Goal: Task Accomplishment & Management: Manage account settings

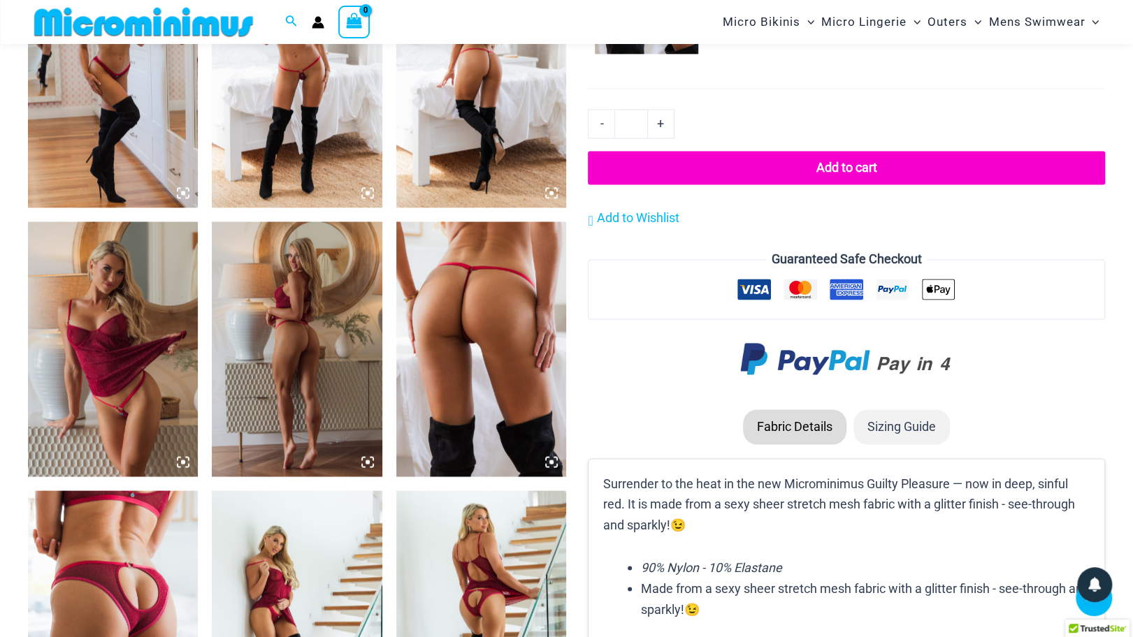
scroll to position [1152, 0]
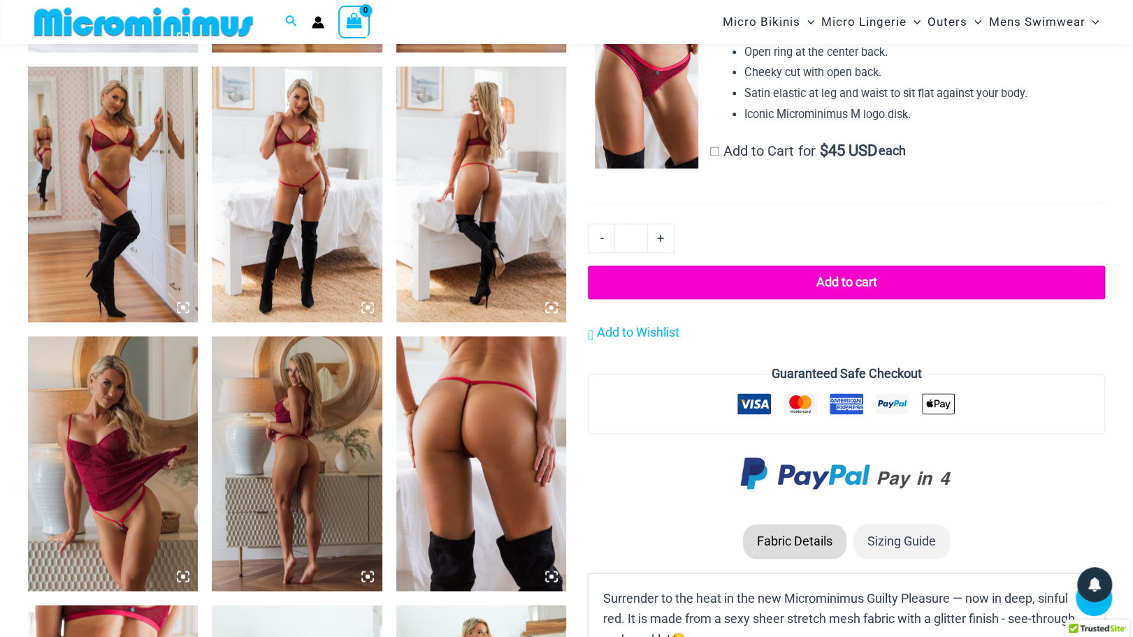
click at [115, 472] on img at bounding box center [113, 463] width 170 height 255
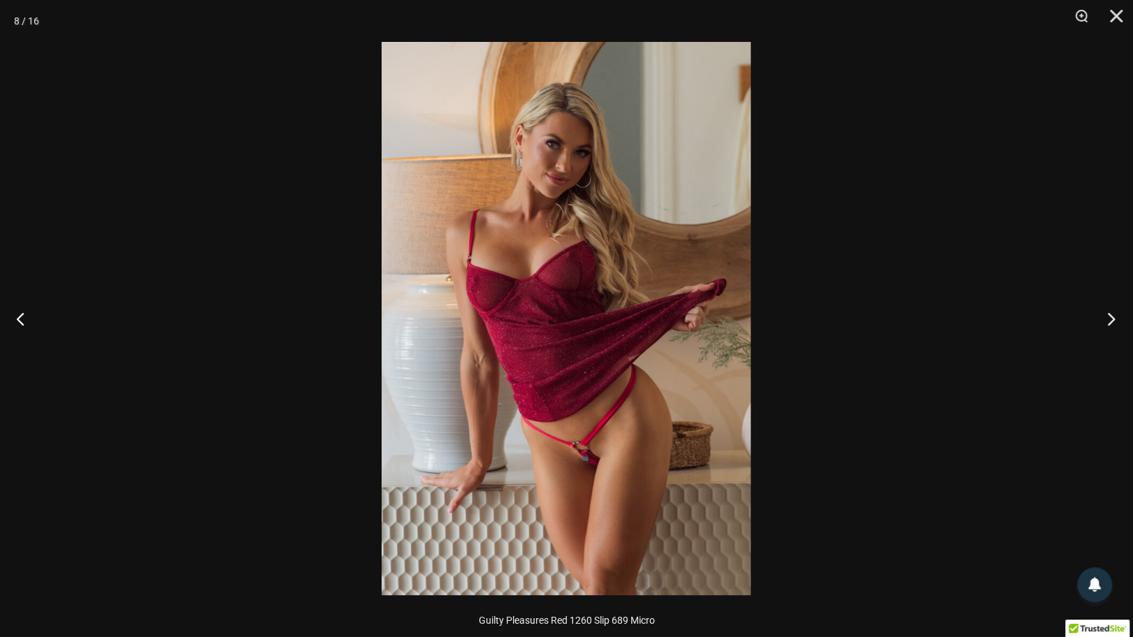
click at [1111, 314] on button "Next" at bounding box center [1107, 319] width 52 height 70
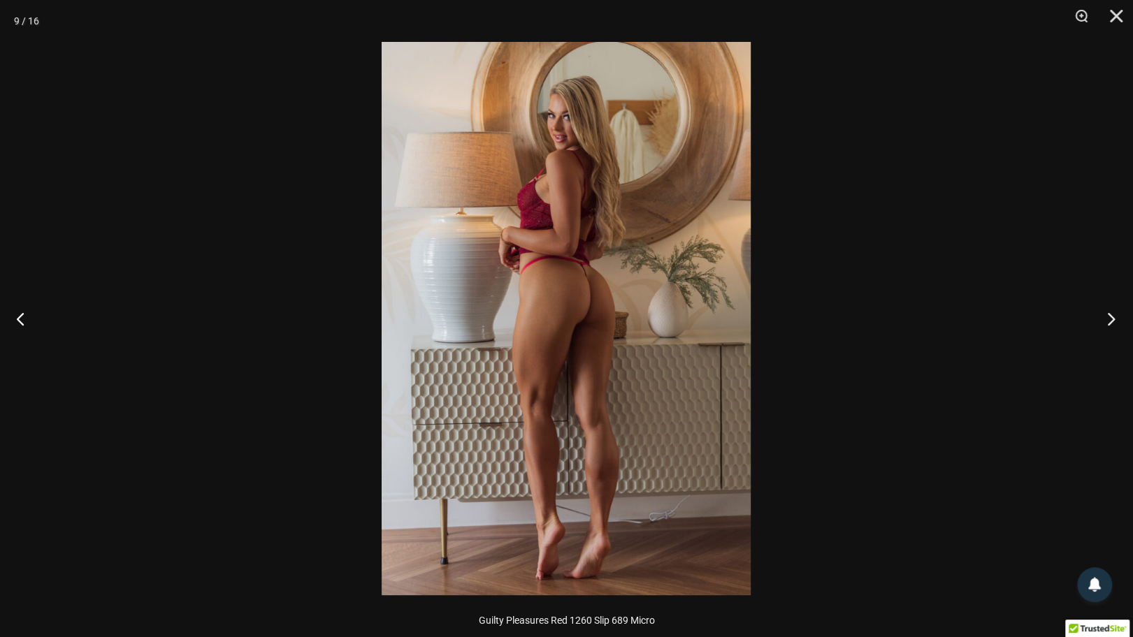
click at [1111, 314] on button "Next" at bounding box center [1107, 319] width 52 height 70
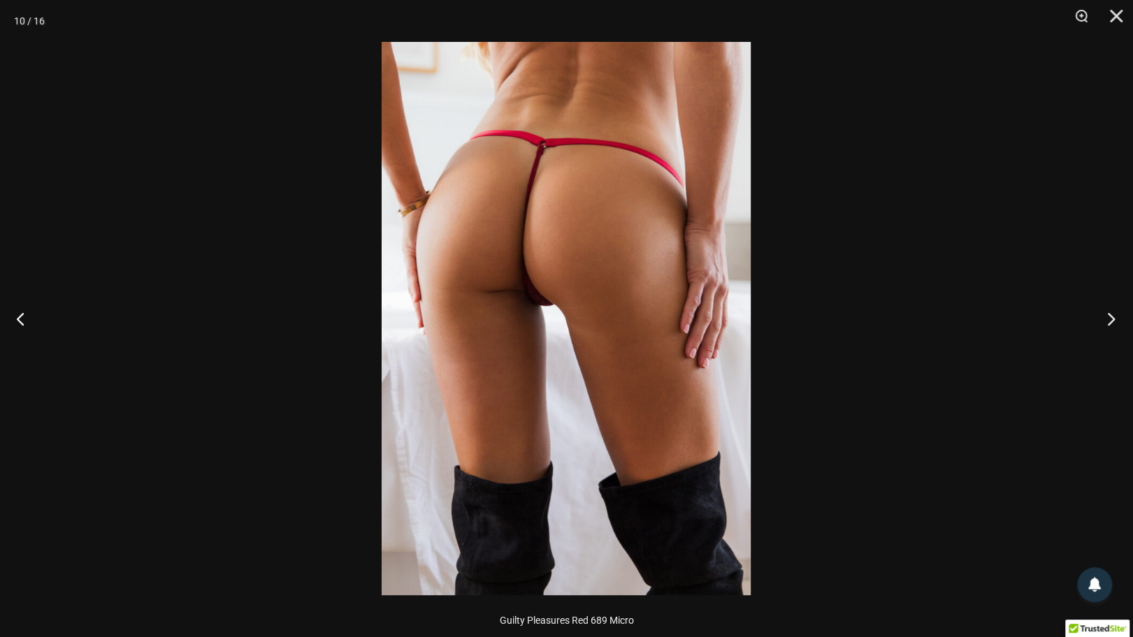
click at [1111, 314] on button "Next" at bounding box center [1107, 319] width 52 height 70
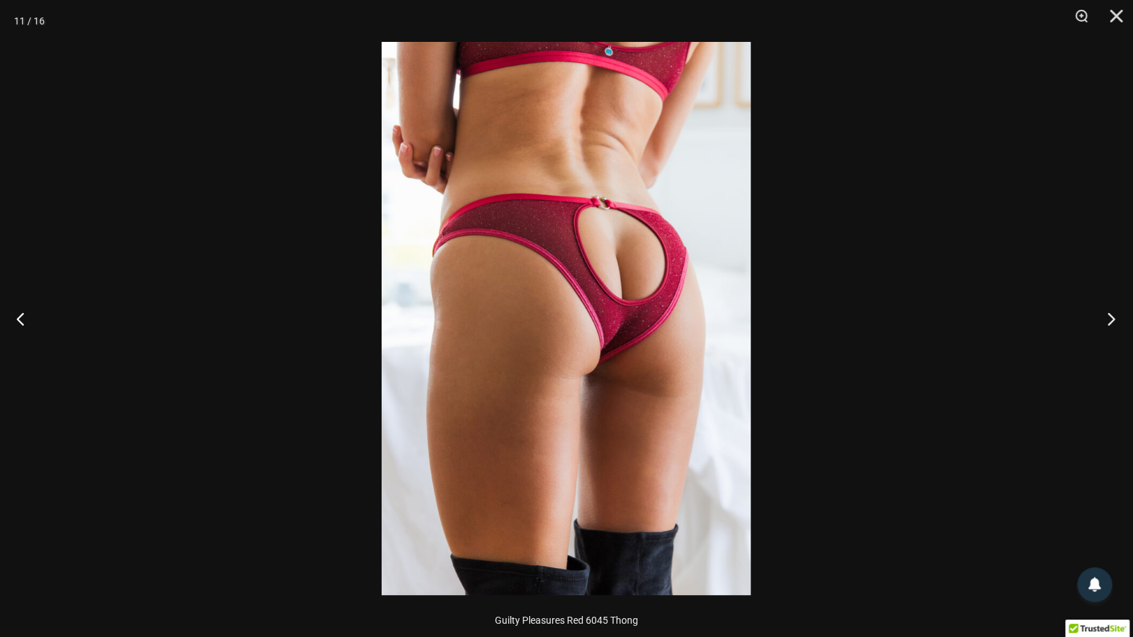
click at [1111, 314] on button "Next" at bounding box center [1107, 319] width 52 height 70
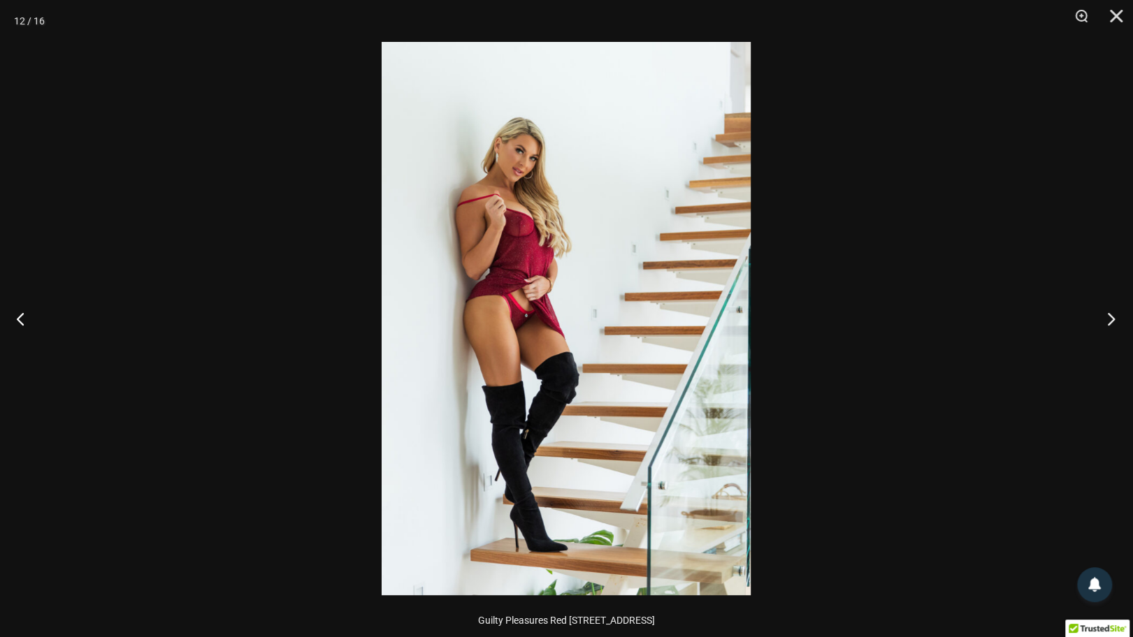
click at [1111, 314] on button "Next" at bounding box center [1107, 319] width 52 height 70
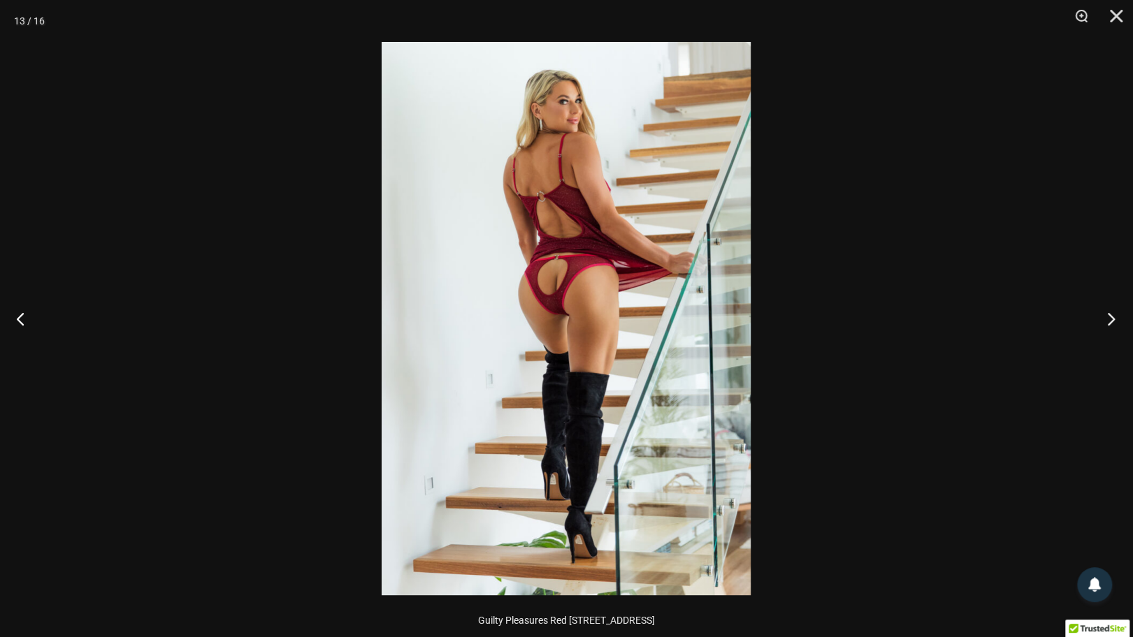
click at [1111, 314] on button "Next" at bounding box center [1107, 319] width 52 height 70
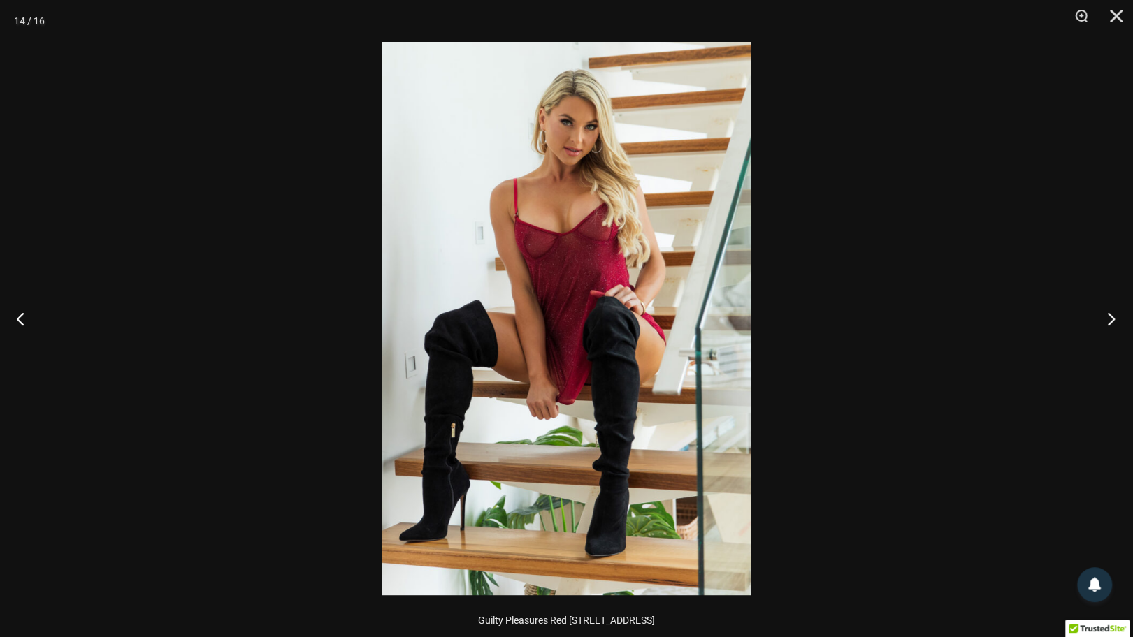
click at [1111, 314] on button "Next" at bounding box center [1107, 319] width 52 height 70
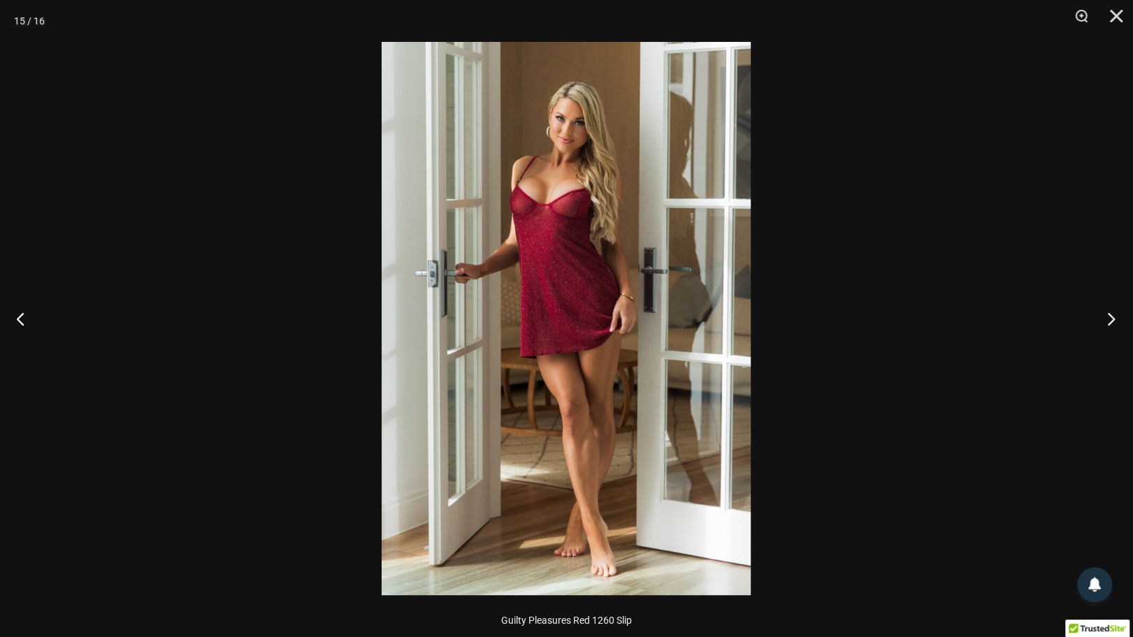
click at [1111, 314] on button "Next" at bounding box center [1107, 319] width 52 height 70
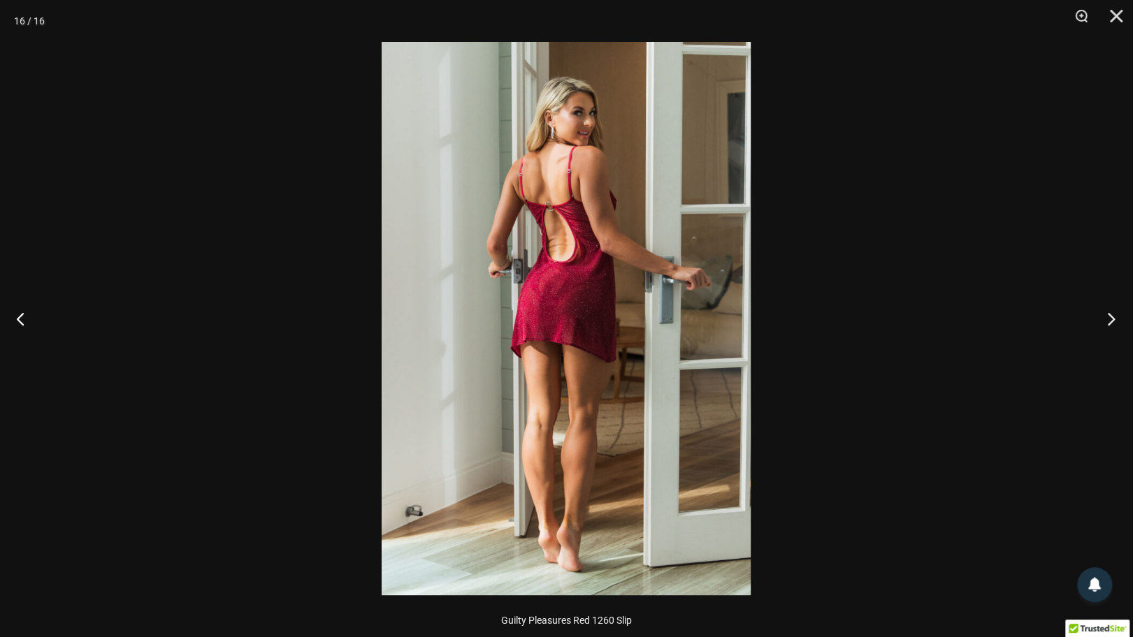
click at [1111, 314] on button "Next" at bounding box center [1107, 319] width 52 height 70
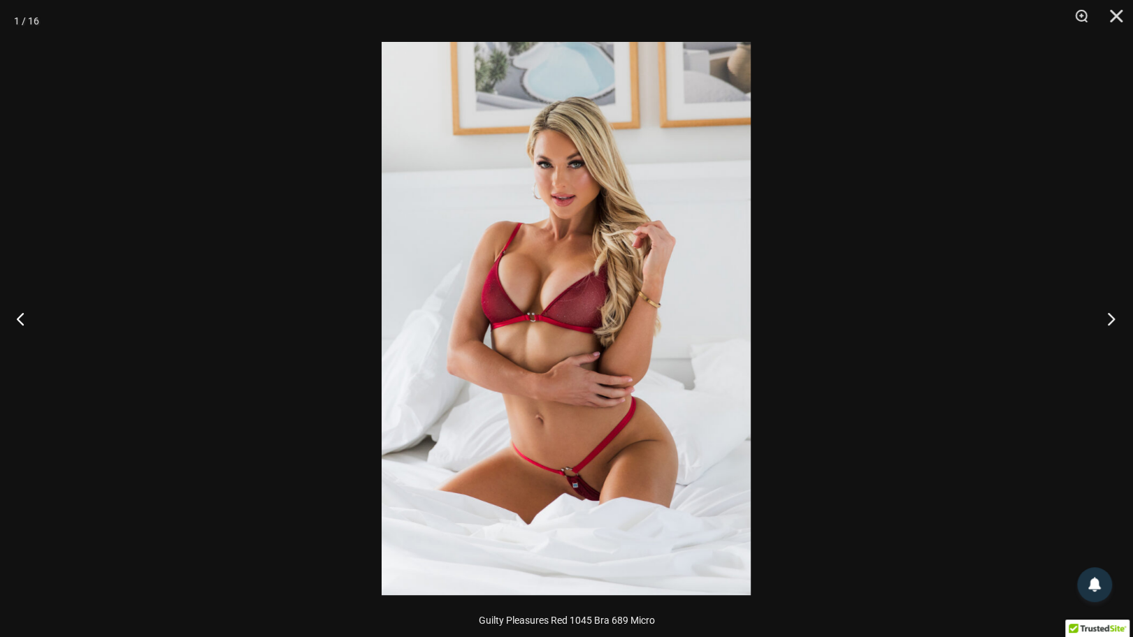
click at [1111, 314] on button "Next" at bounding box center [1107, 319] width 52 height 70
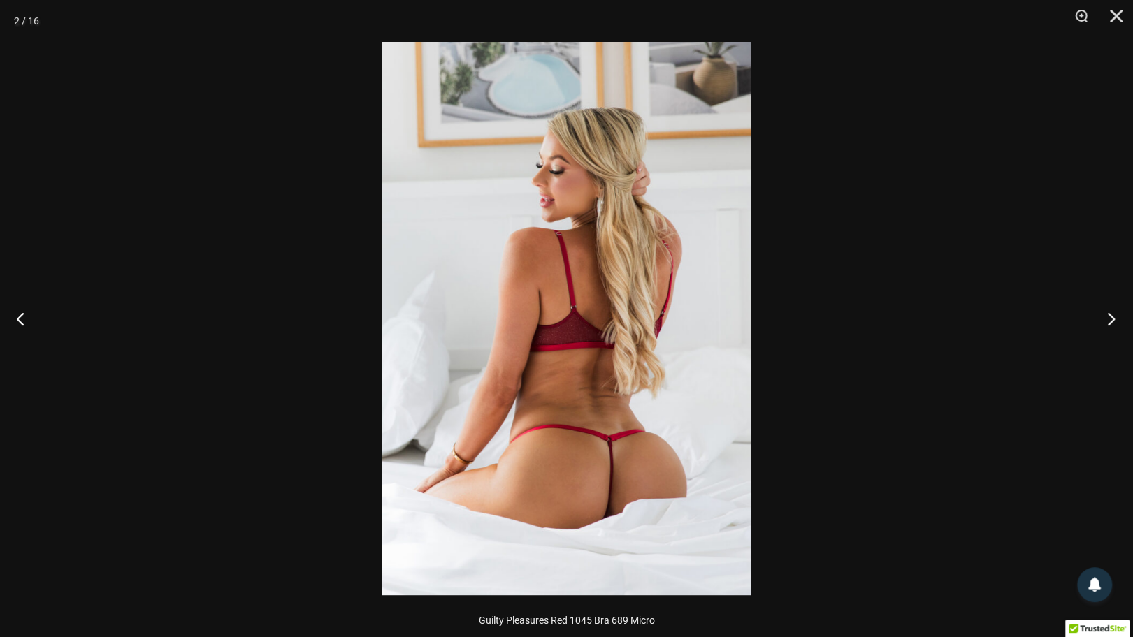
click at [1111, 314] on button "Next" at bounding box center [1107, 319] width 52 height 70
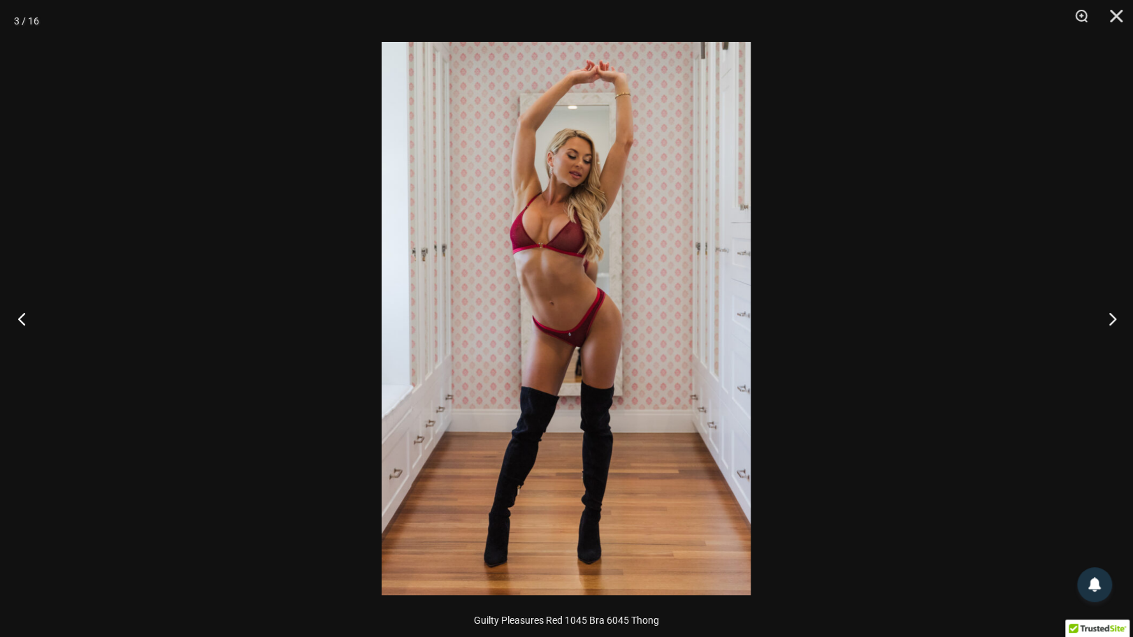
click at [24, 324] on button "Previous" at bounding box center [26, 319] width 52 height 70
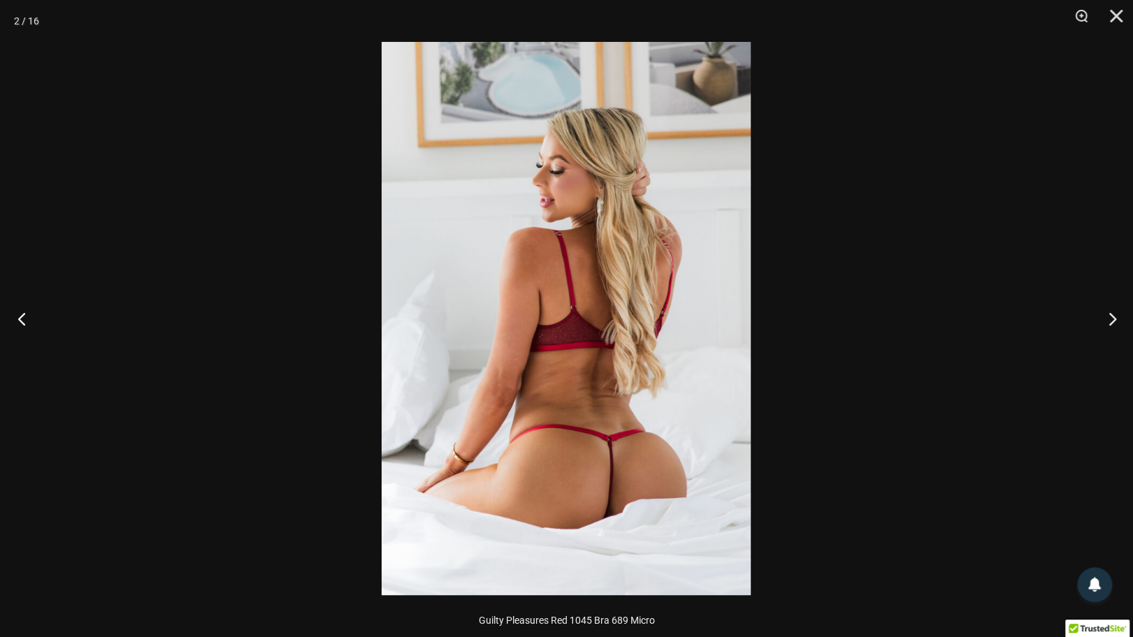
click at [24, 324] on button "Previous" at bounding box center [26, 319] width 52 height 70
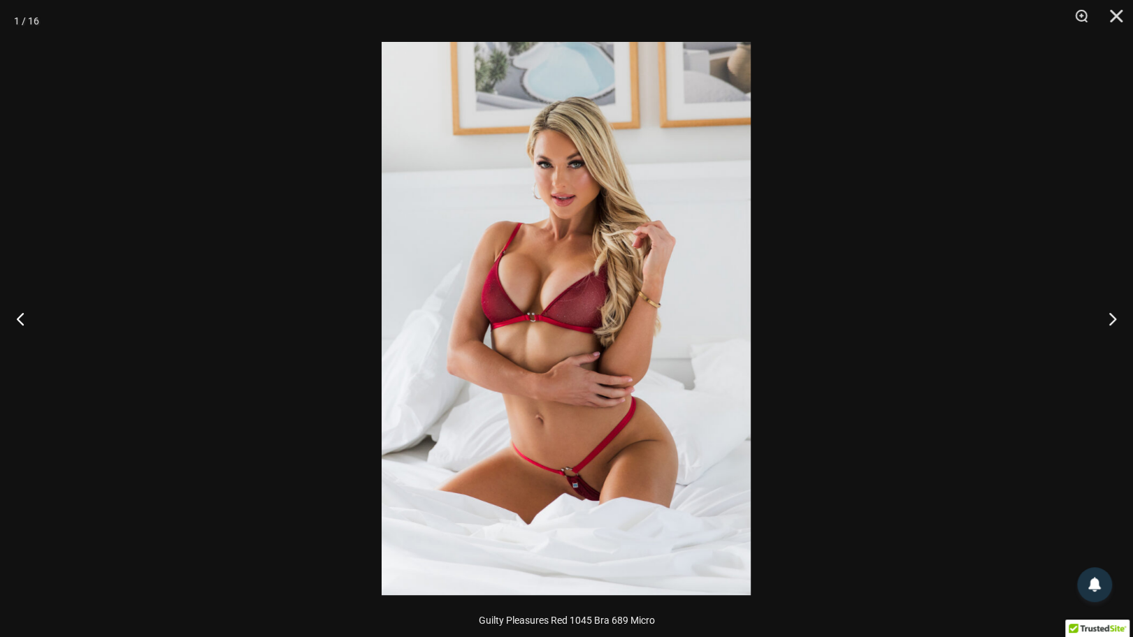
click at [523, 287] on img at bounding box center [566, 319] width 369 height 554
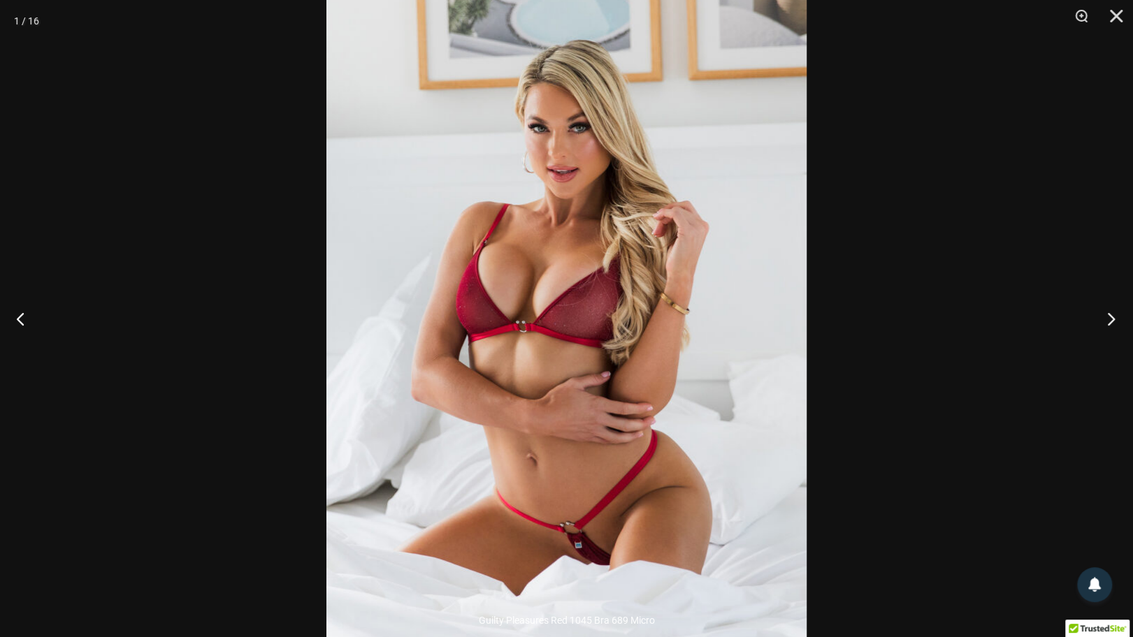
click at [1113, 317] on button "Next" at bounding box center [1107, 319] width 52 height 70
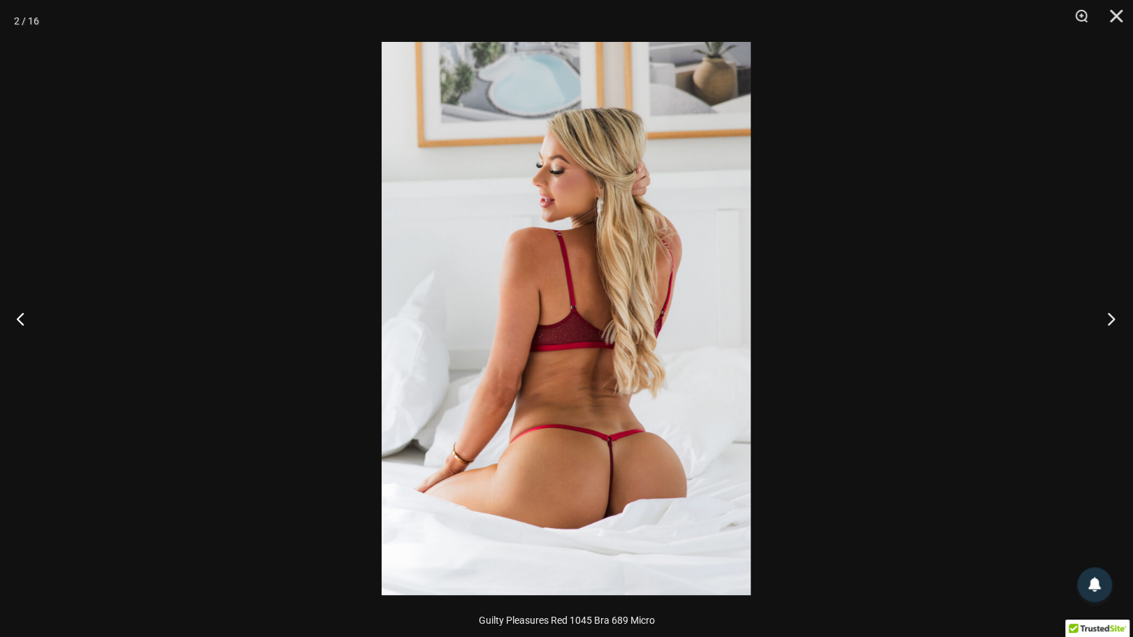
click at [1113, 317] on button "Next" at bounding box center [1107, 319] width 52 height 70
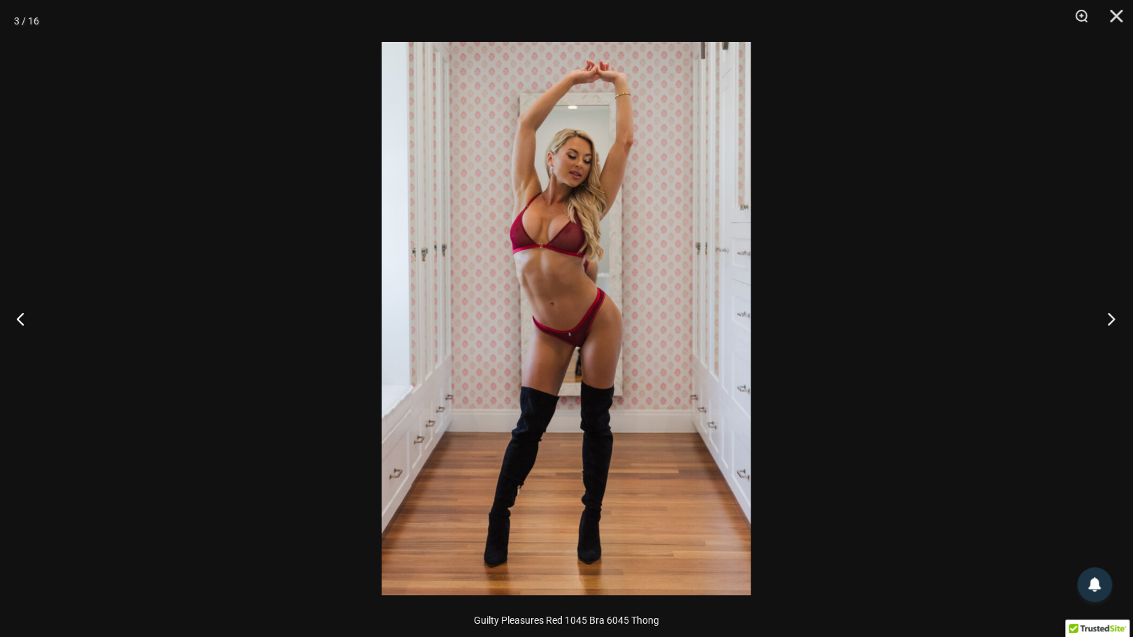
click at [1113, 317] on button "Next" at bounding box center [1107, 319] width 52 height 70
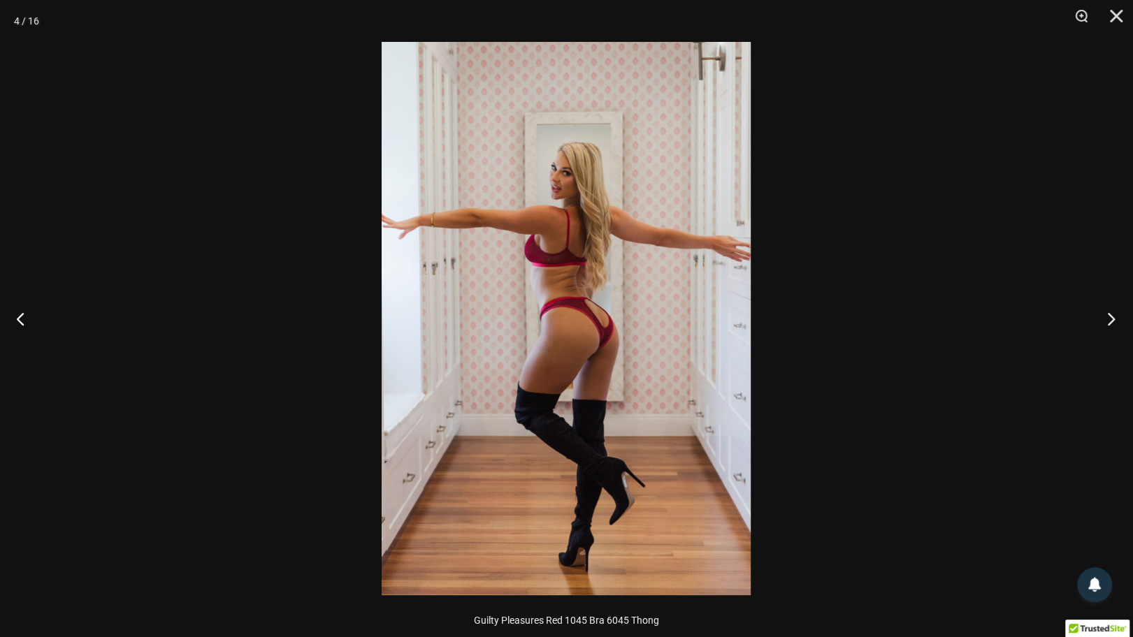
click at [1113, 317] on button "Next" at bounding box center [1107, 319] width 52 height 70
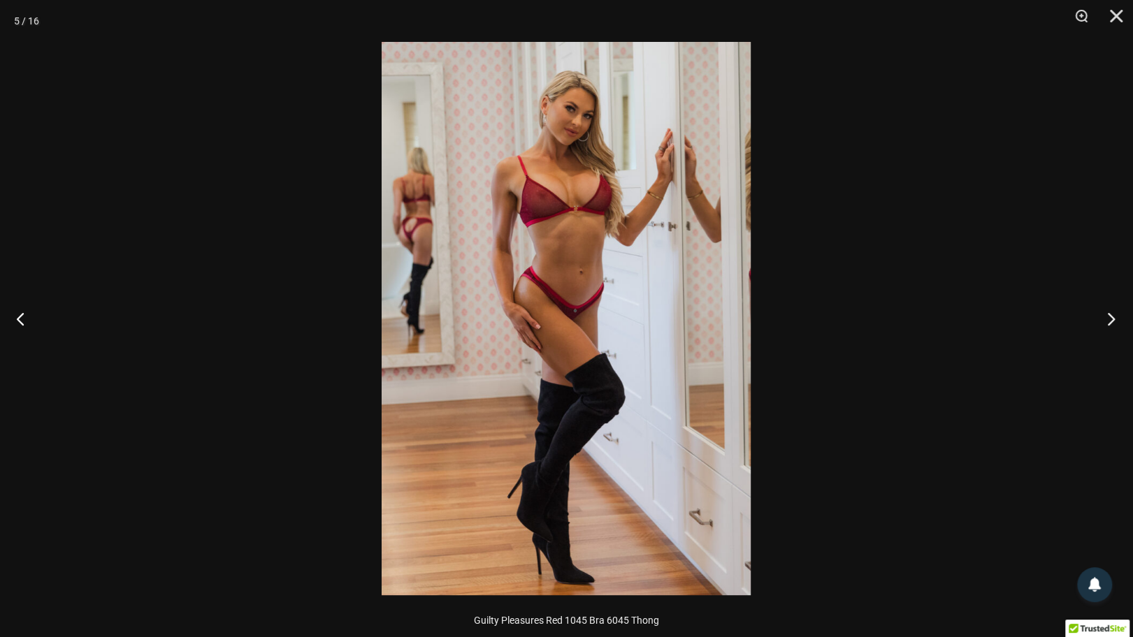
click at [1113, 317] on button "Next" at bounding box center [1107, 319] width 52 height 70
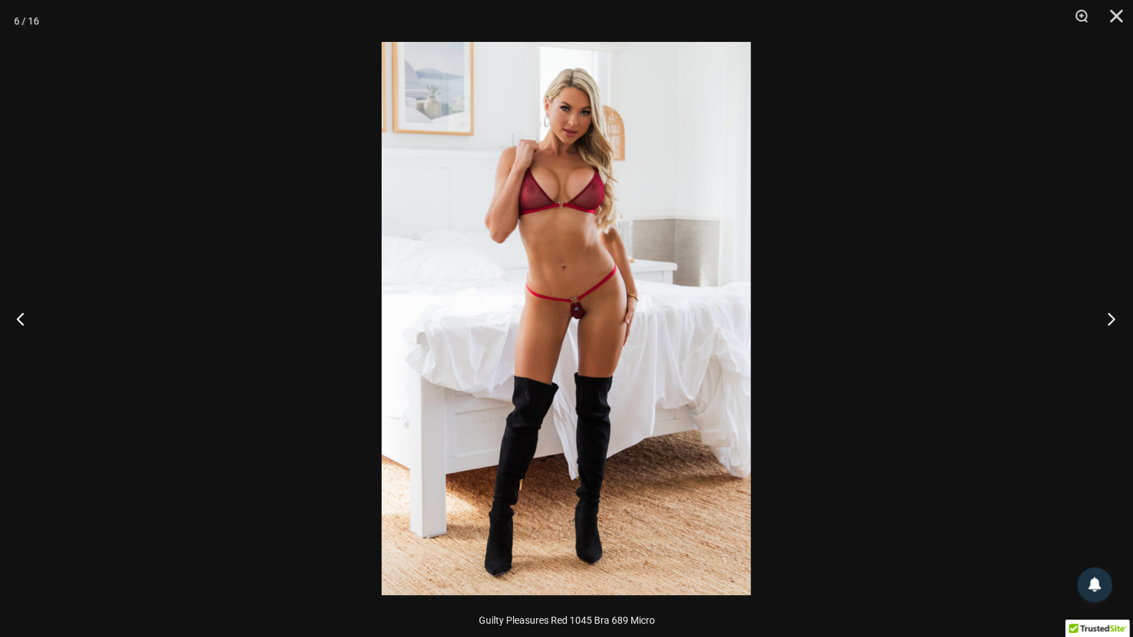
click at [1113, 317] on button "Next" at bounding box center [1107, 319] width 52 height 70
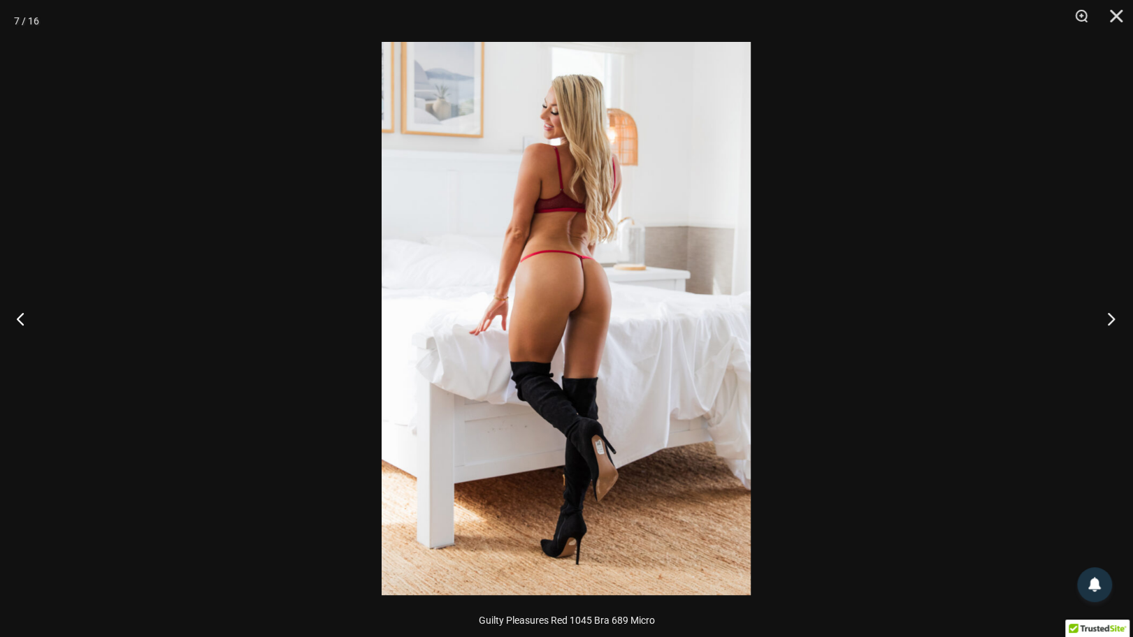
click at [1113, 317] on button "Next" at bounding box center [1107, 319] width 52 height 70
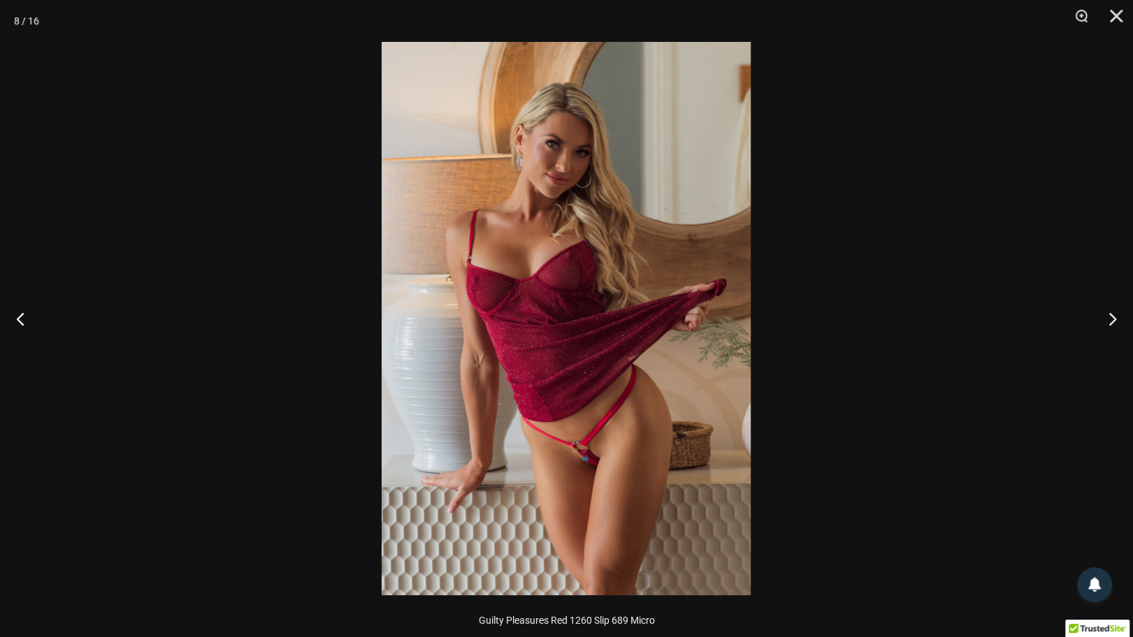
click at [558, 299] on img at bounding box center [566, 319] width 369 height 554
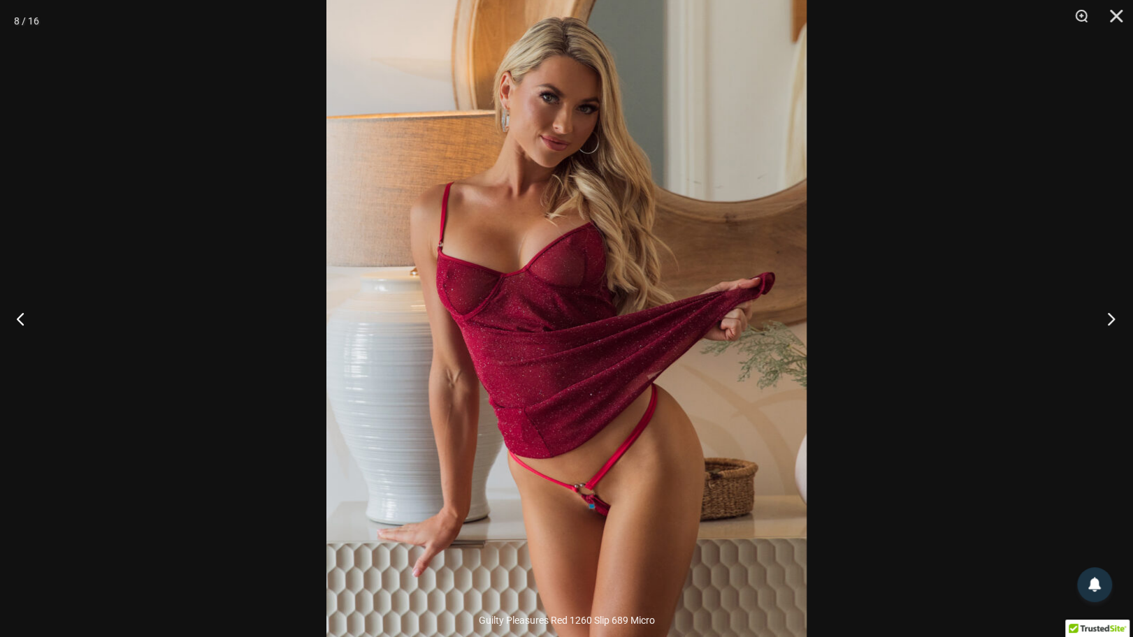
click at [1114, 322] on button "Next" at bounding box center [1107, 319] width 52 height 70
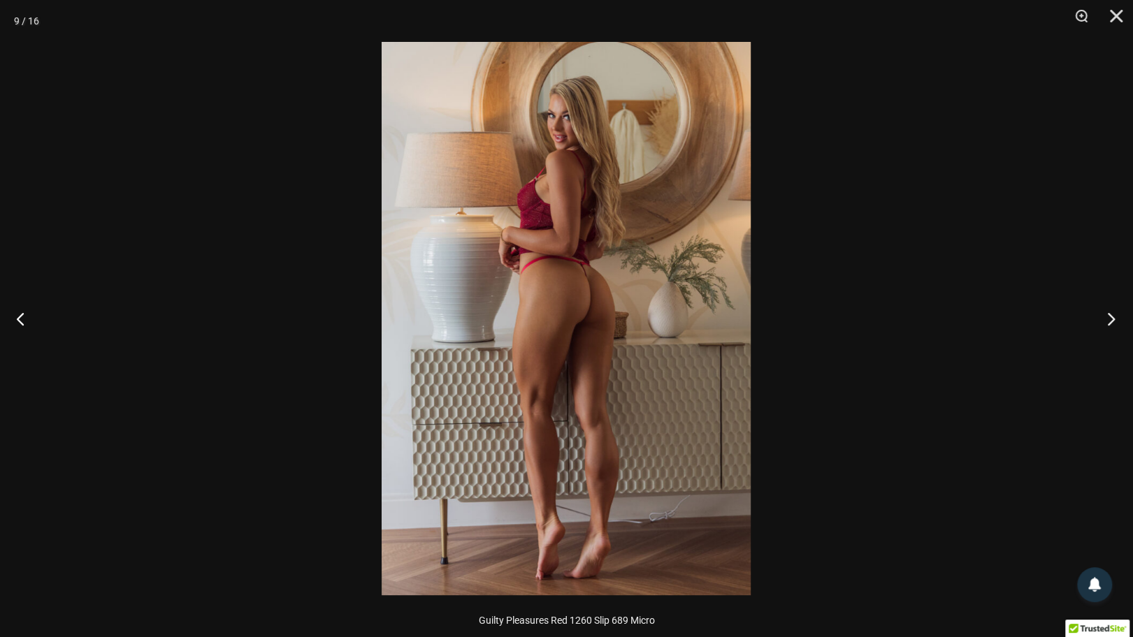
click at [1114, 322] on button "Next" at bounding box center [1107, 319] width 52 height 70
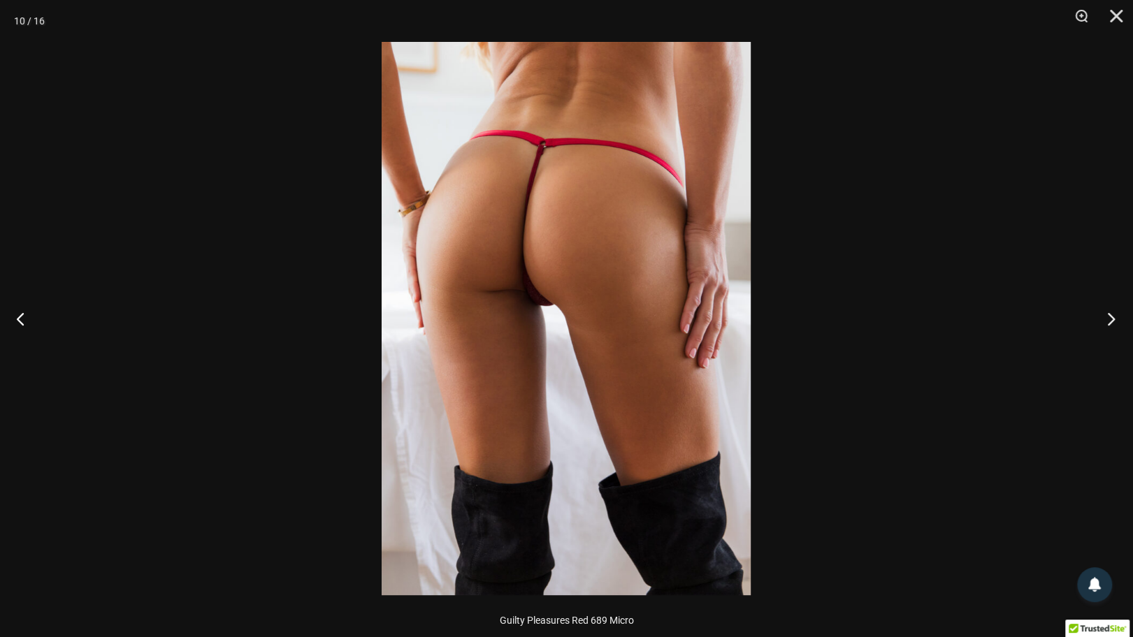
click at [1114, 322] on button "Next" at bounding box center [1107, 319] width 52 height 70
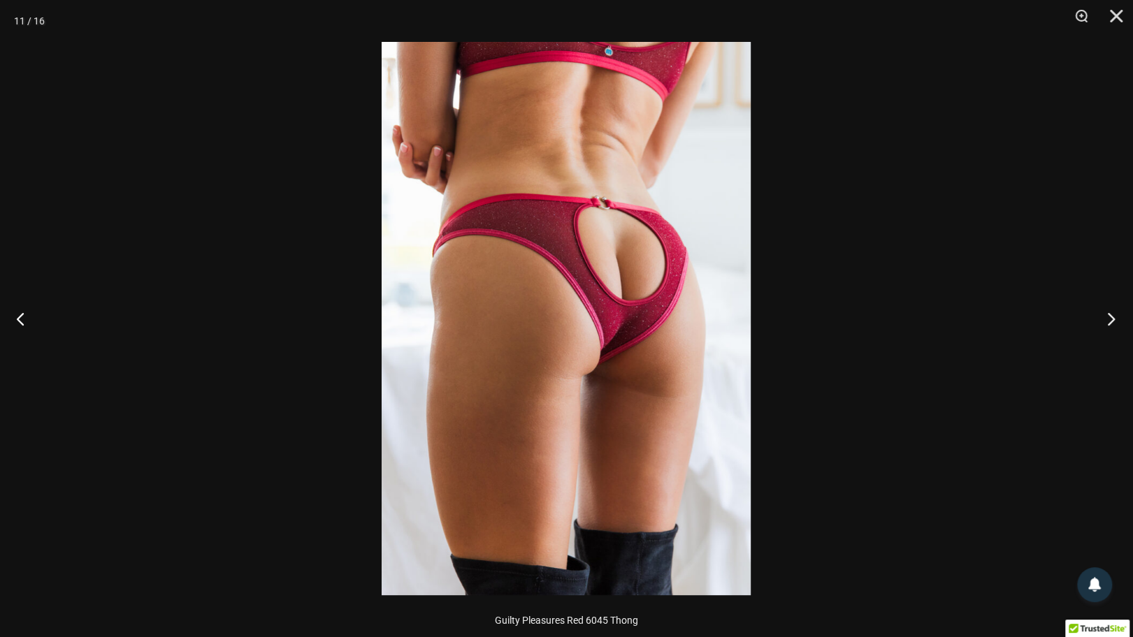
click at [1114, 322] on button "Next" at bounding box center [1107, 319] width 52 height 70
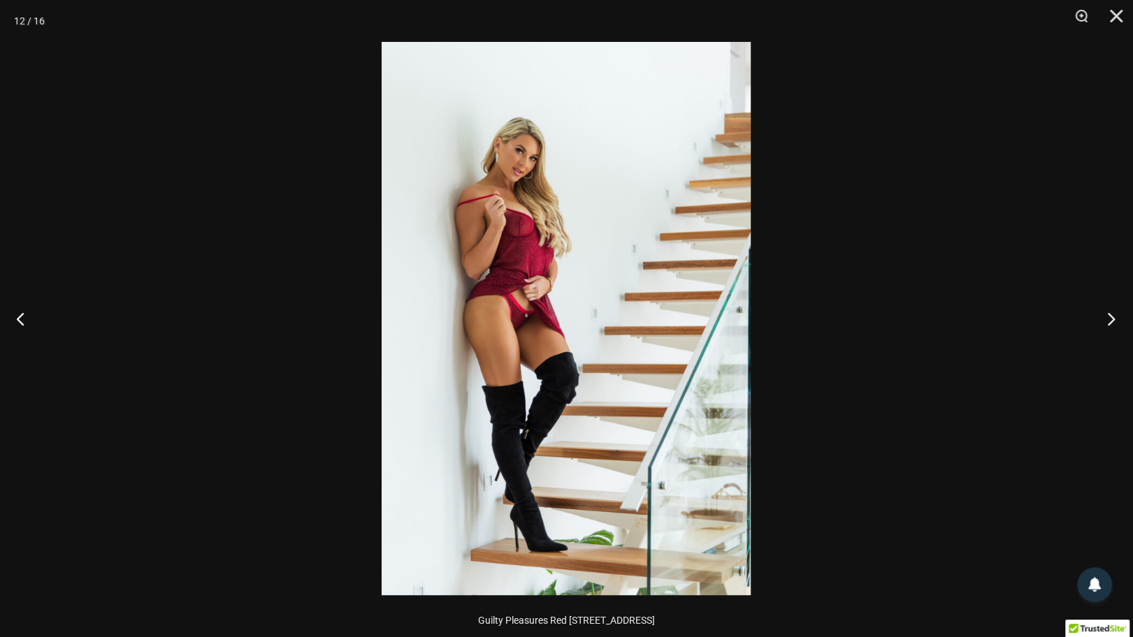
click at [1114, 322] on button "Next" at bounding box center [1107, 319] width 52 height 70
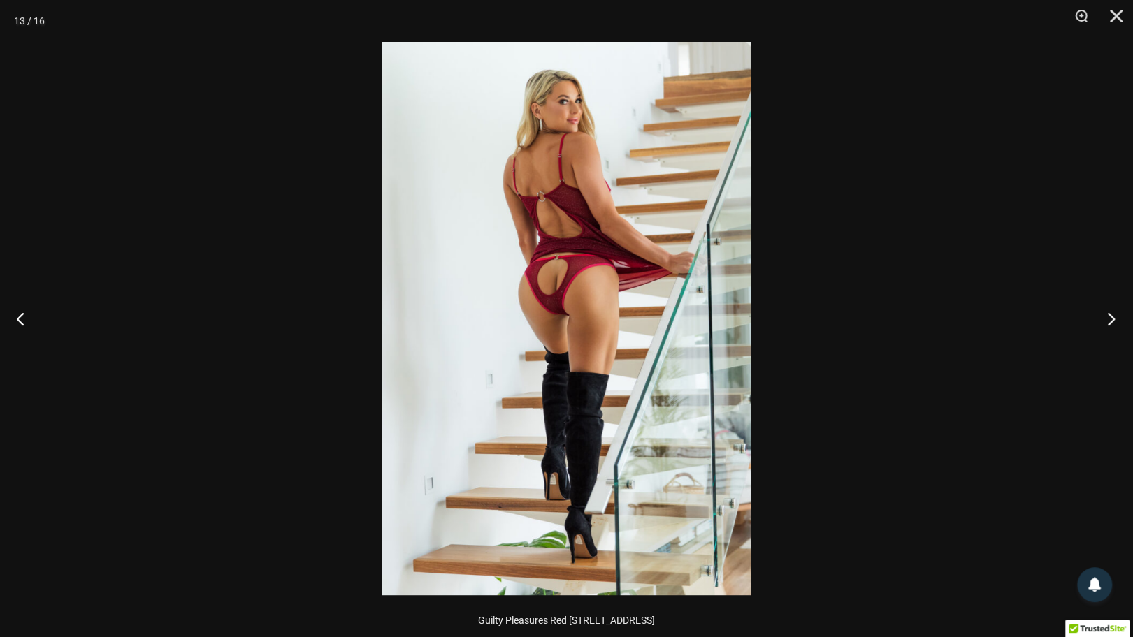
click at [1106, 318] on button "Next" at bounding box center [1107, 319] width 52 height 70
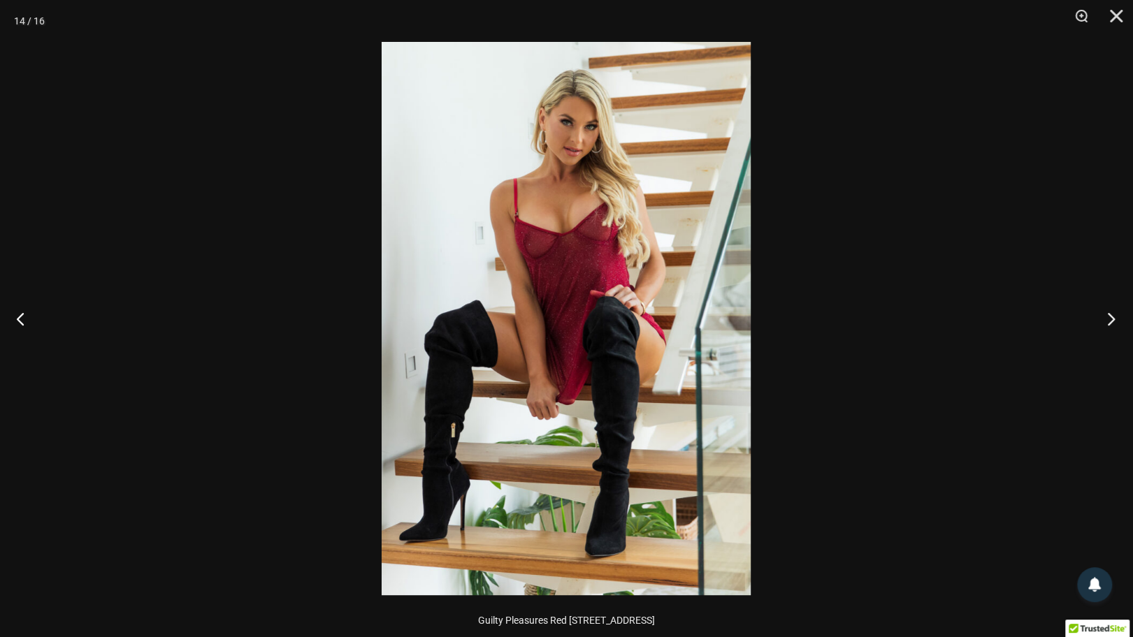
click at [1106, 318] on button "Next" at bounding box center [1107, 319] width 52 height 70
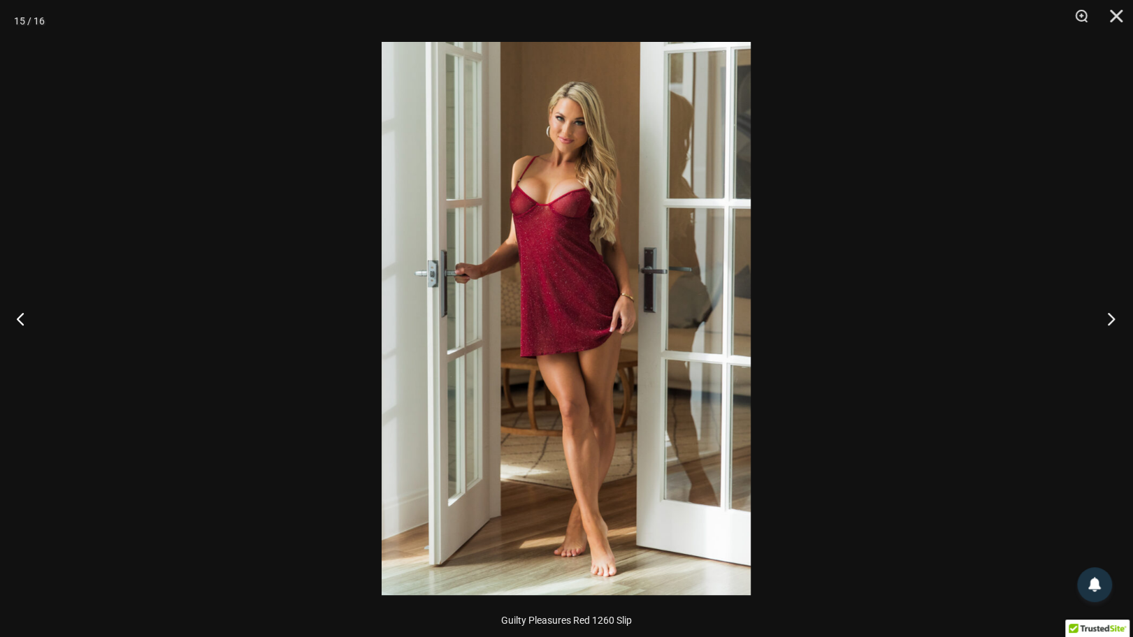
click at [1106, 318] on button "Next" at bounding box center [1107, 319] width 52 height 70
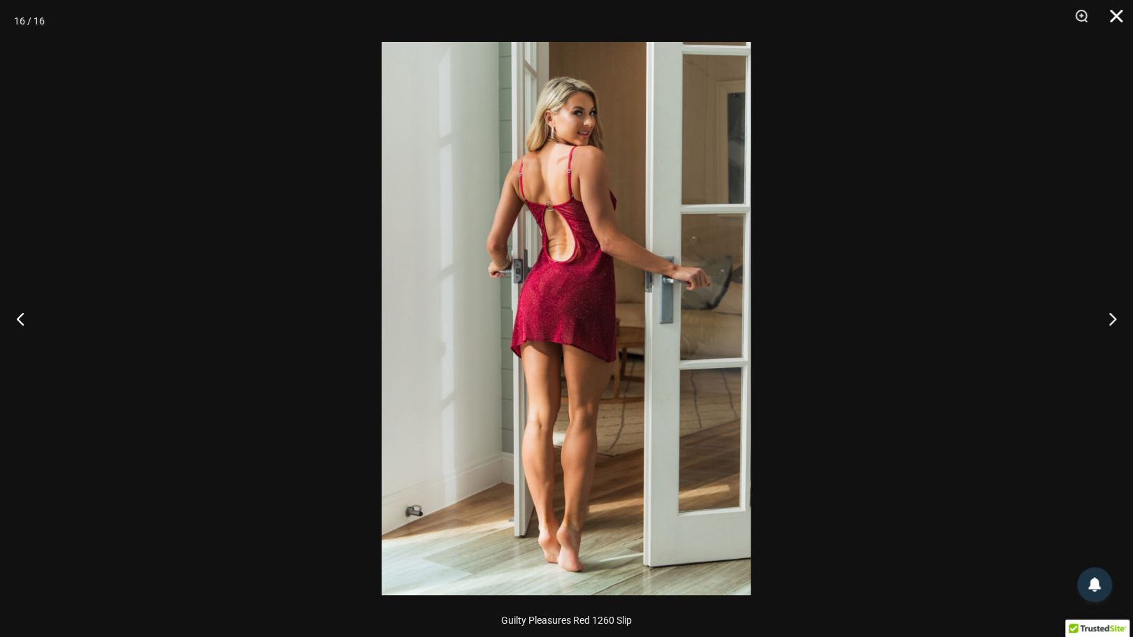
click at [1113, 17] on button "Close" at bounding box center [1111, 21] width 35 height 42
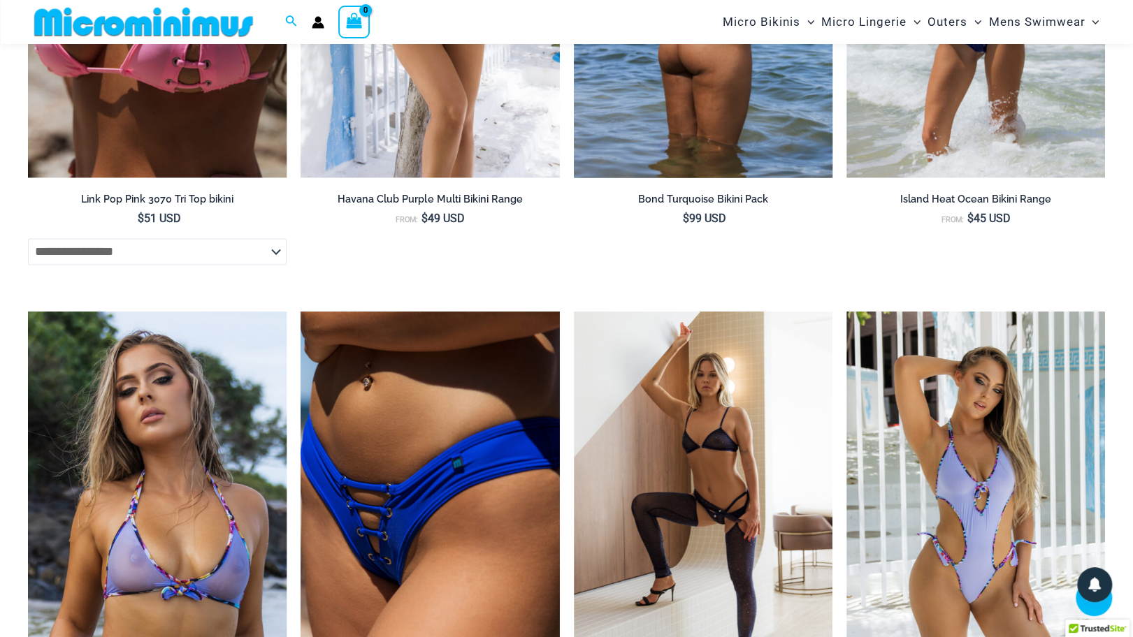
scroll to position [4297, 0]
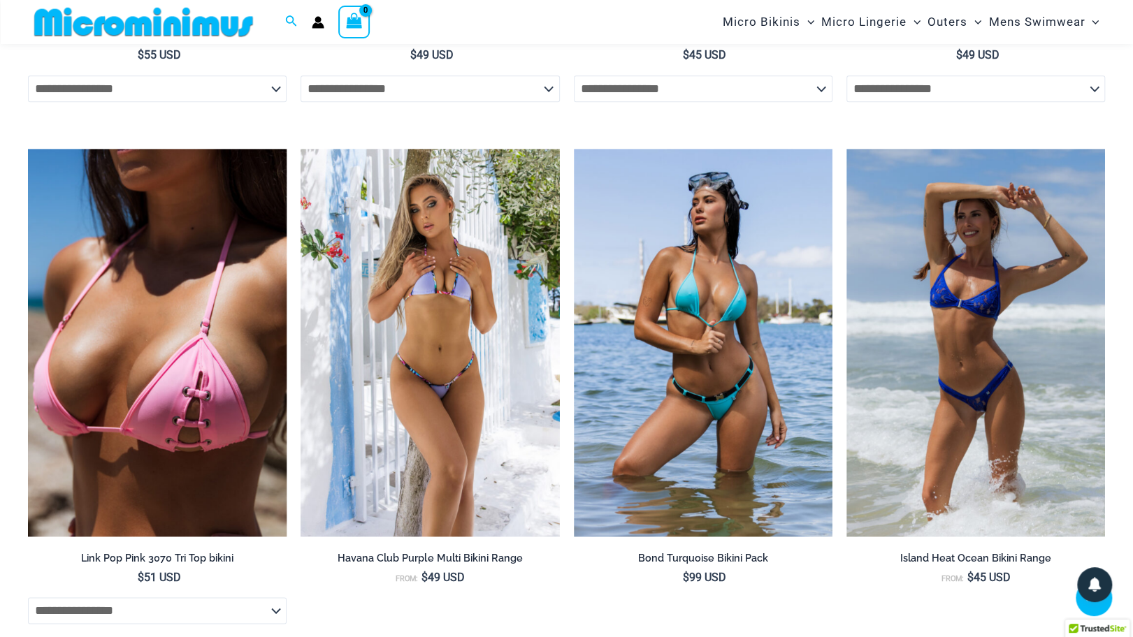
click at [126, 29] on img at bounding box center [144, 21] width 230 height 31
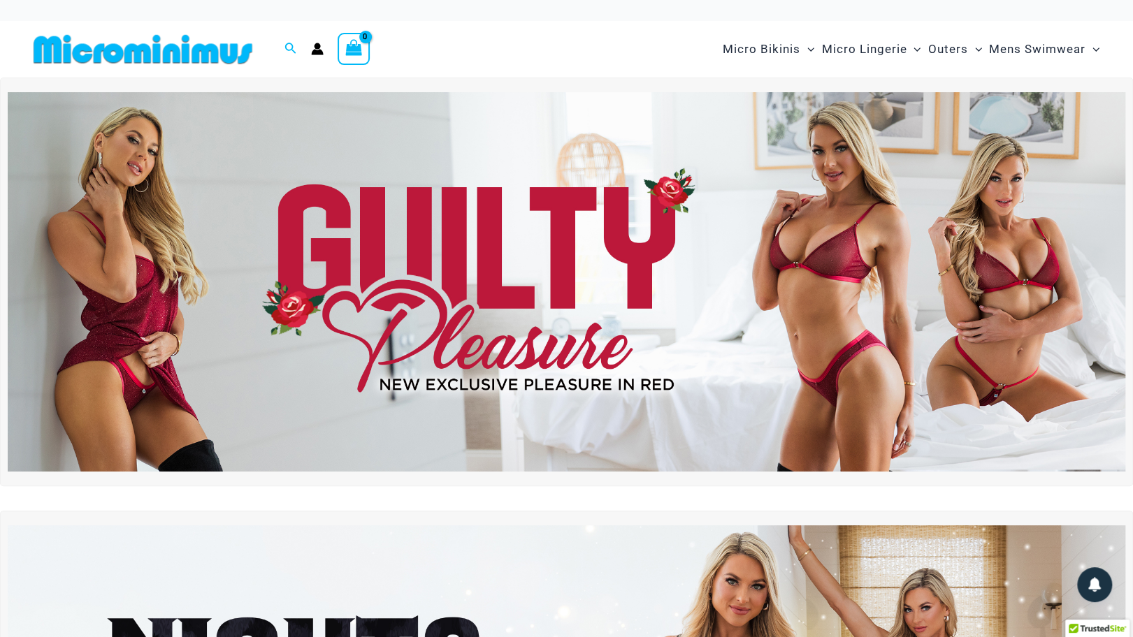
click at [318, 48] on circle "Account icon link" at bounding box center [318, 46] width 6 height 6
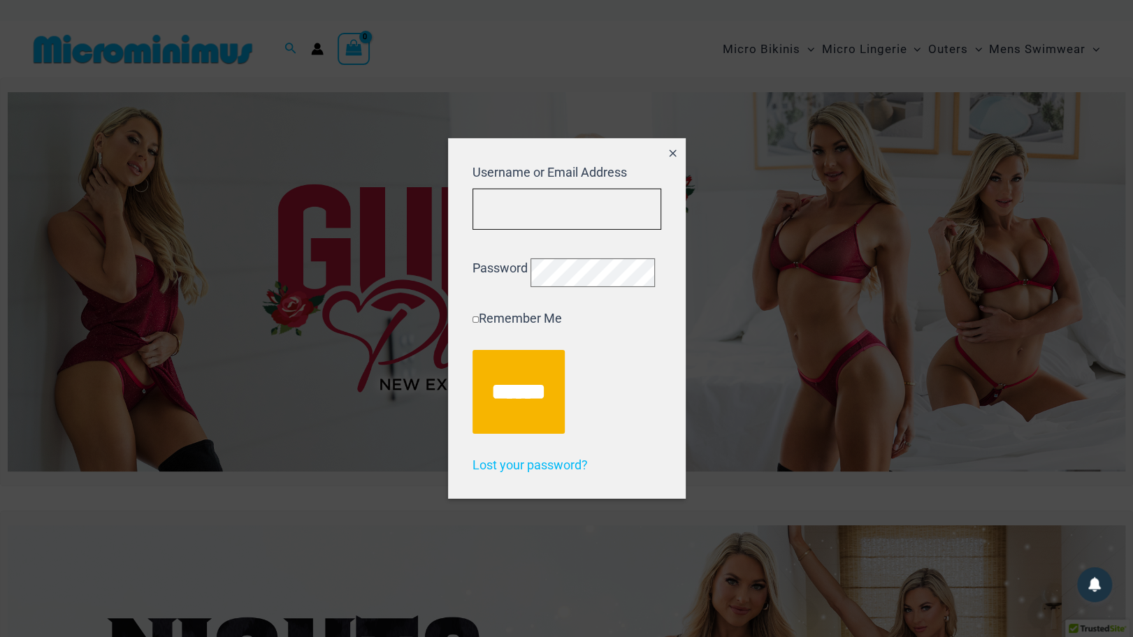
click at [548, 198] on input "Username or Email Address" at bounding box center [566, 209] width 189 height 41
type input "**********"
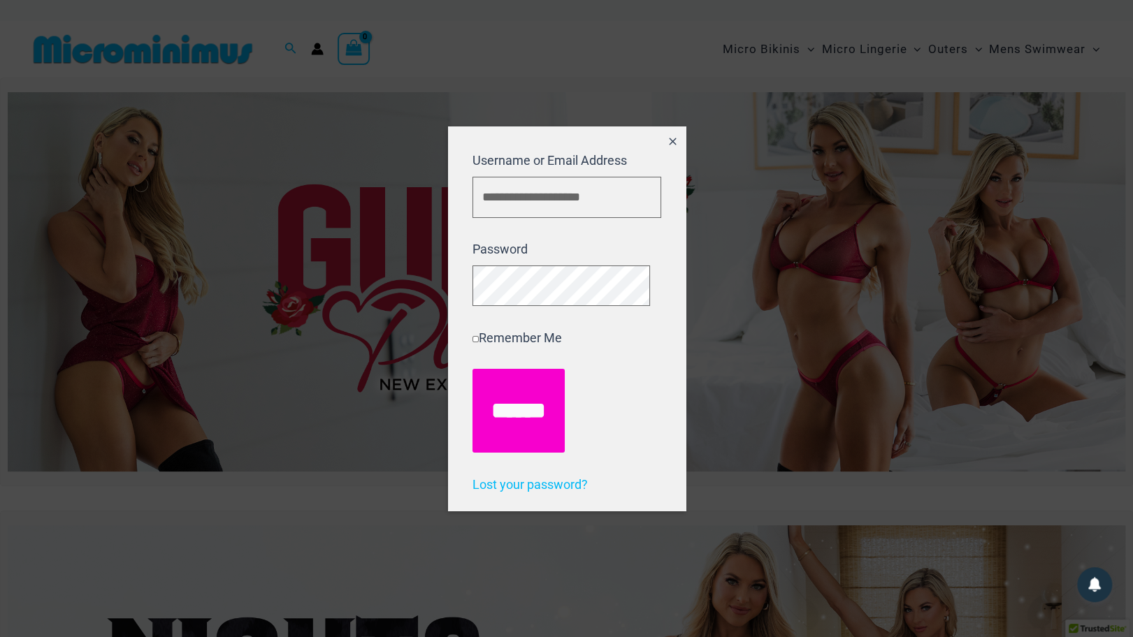
click at [529, 407] on input "******" at bounding box center [518, 411] width 92 height 84
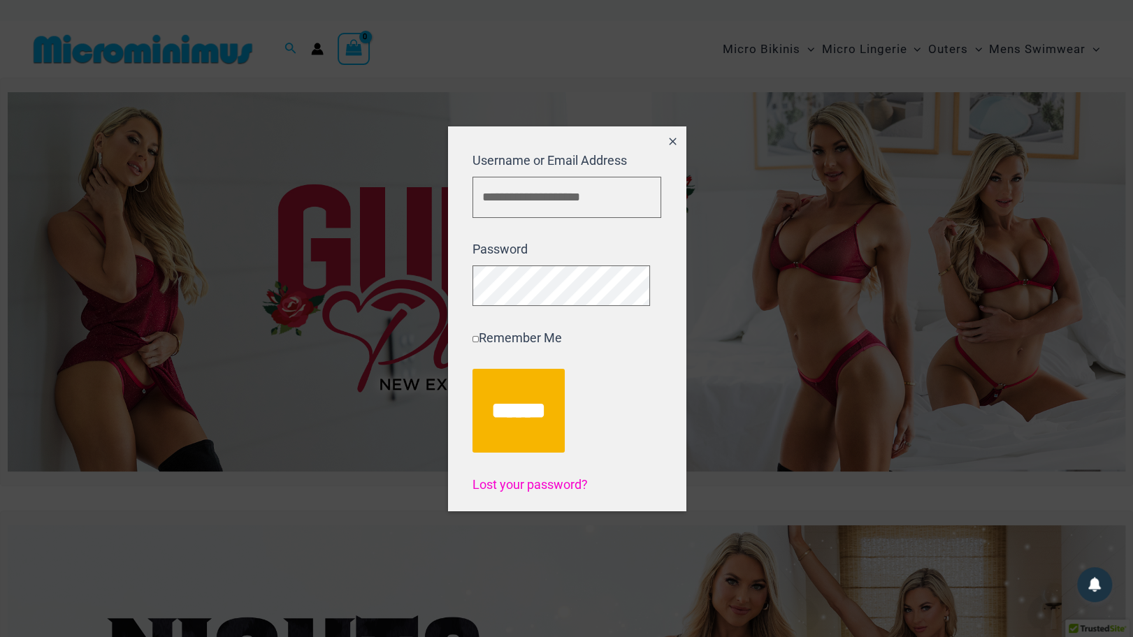
click at [541, 483] on span "Lost your password?" at bounding box center [529, 484] width 115 height 15
